Goal: Information Seeking & Learning: Learn about a topic

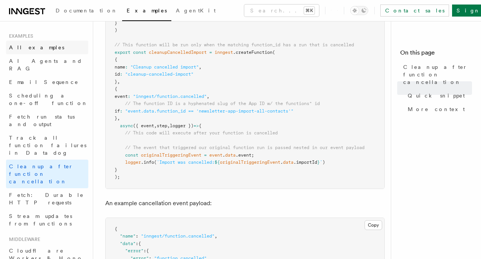
scroll to position [272, 0]
click at [68, 110] on link "Fetch run status and output" at bounding box center [47, 120] width 82 height 21
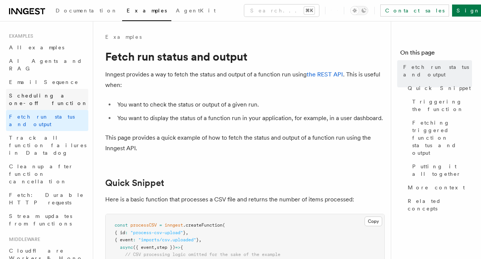
click at [72, 92] on span "Scheduling a one-off function" at bounding box center [48, 99] width 79 height 14
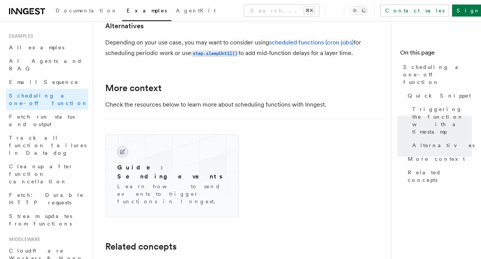
scroll to position [494, 0]
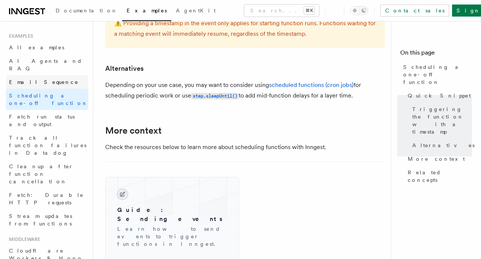
click at [41, 75] on link "Email Sequence" at bounding box center [47, 82] width 82 height 14
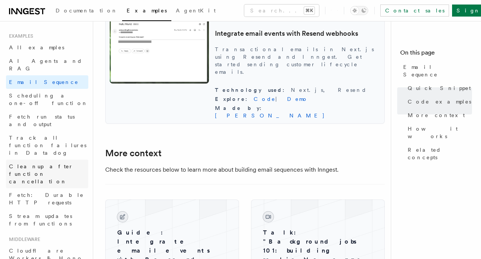
scroll to position [757, 0]
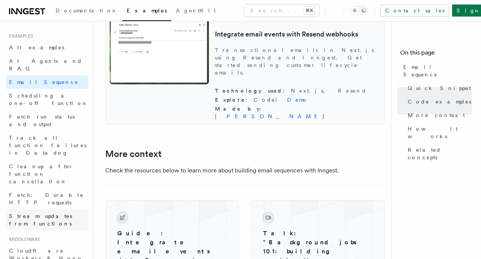
click at [72, 213] on span "Stream updates from functions" at bounding box center [40, 220] width 63 height 14
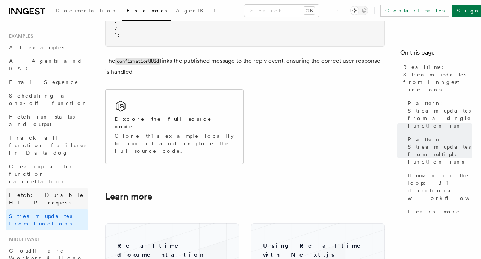
scroll to position [1806, 0]
click at [41, 47] on link "All examples" at bounding box center [47, 48] width 82 height 14
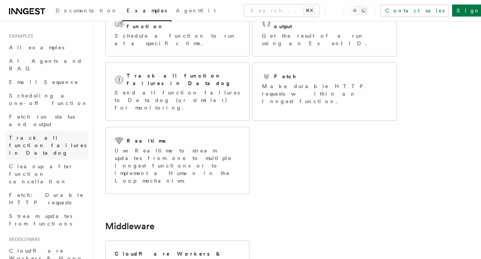
scroll to position [65, 0]
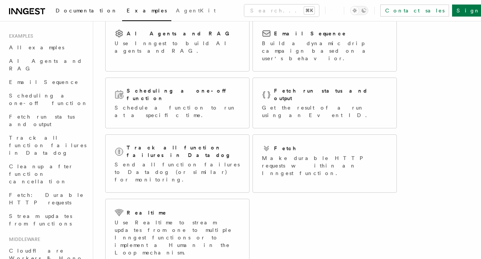
click at [79, 18] on link "Documentation" at bounding box center [86, 11] width 71 height 18
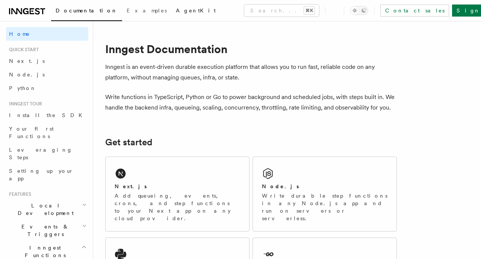
click at [176, 11] on span "AgentKit" at bounding box center [196, 11] width 40 height 6
